Goal: Find contact information: Find contact information

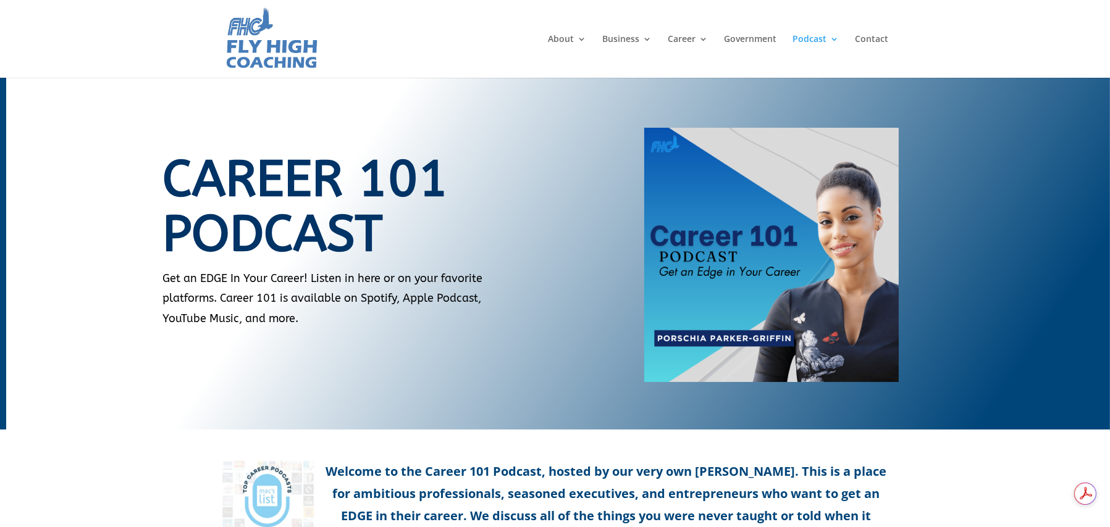
click at [390, 337] on div "Career 101 Podcast Get an EDGE In Your Career! Listen in here or on your favori…" at bounding box center [345, 237] width 364 height 219
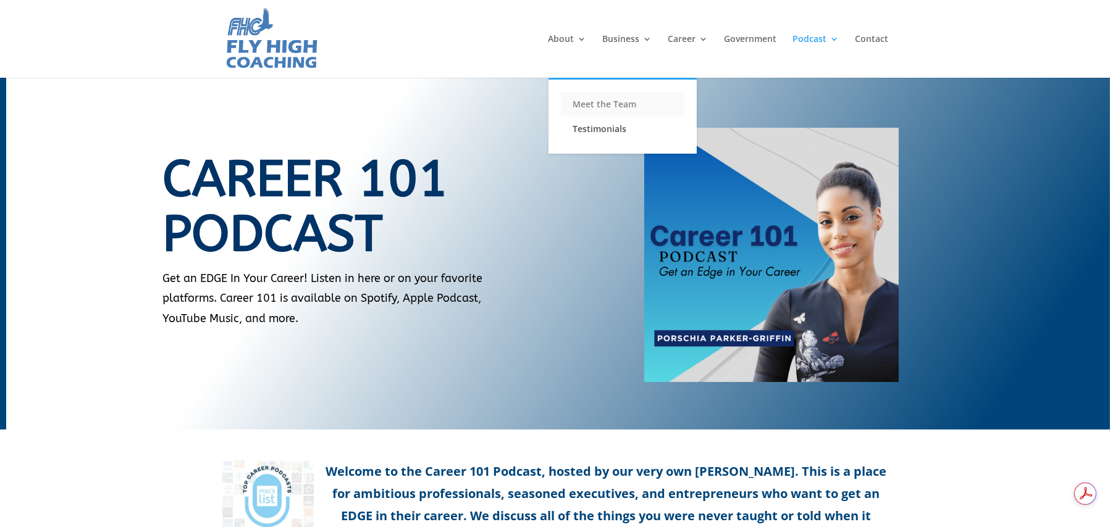
click at [595, 102] on link "Meet the Team" at bounding box center [623, 104] width 124 height 25
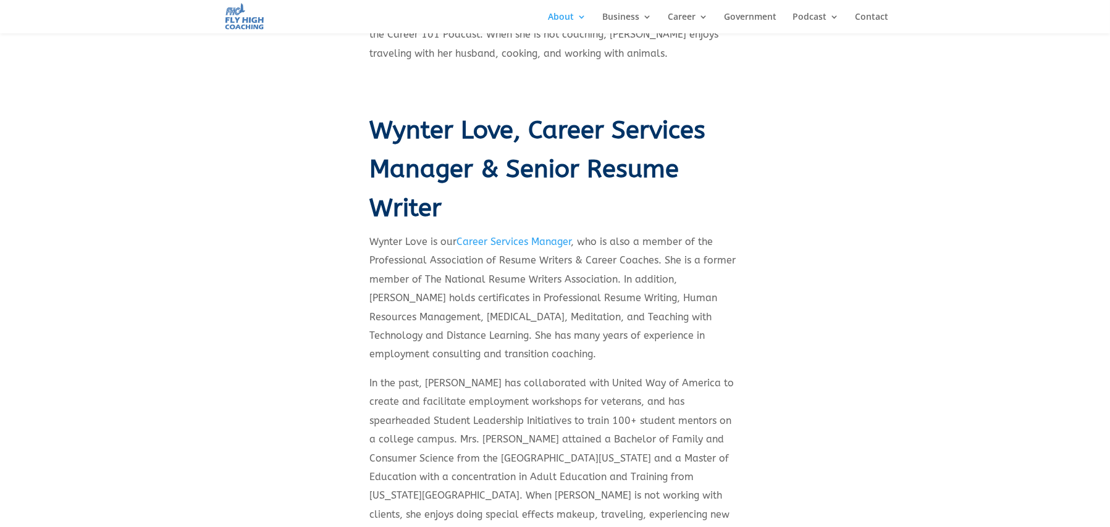
scroll to position [752, 0]
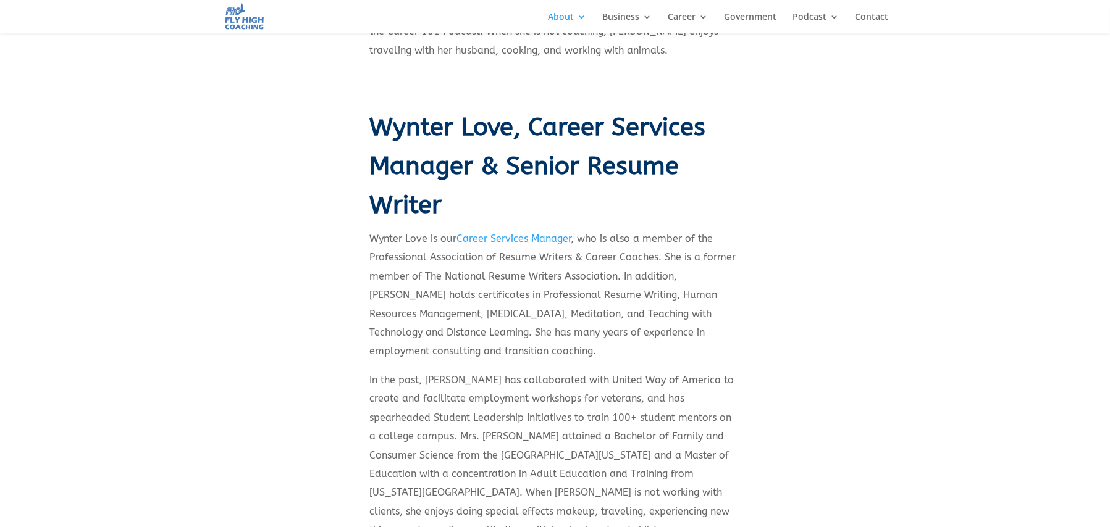
click at [542, 233] on link "Career Services Manager" at bounding box center [514, 239] width 114 height 12
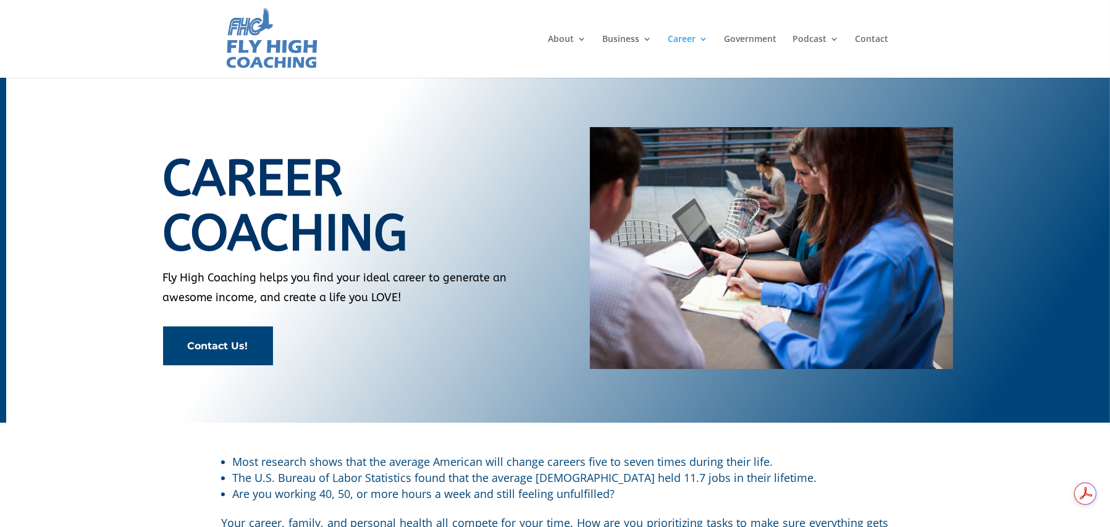
click at [213, 340] on link "Contact Us!" at bounding box center [218, 346] width 110 height 39
